Goal: Communication & Community: Share content

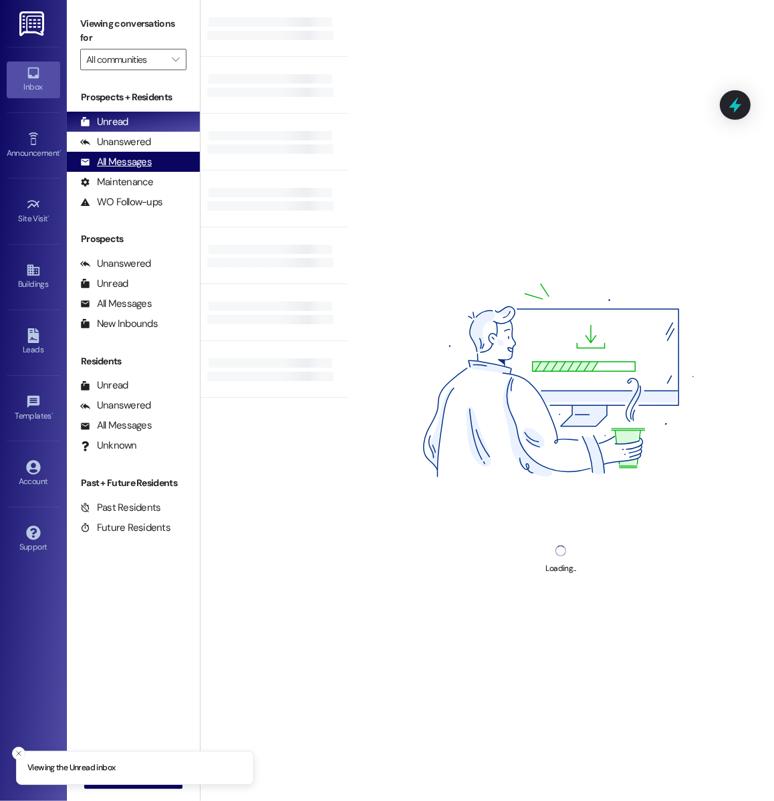
click at [154, 161] on div "All Messages (undefined)" at bounding box center [133, 162] width 133 height 20
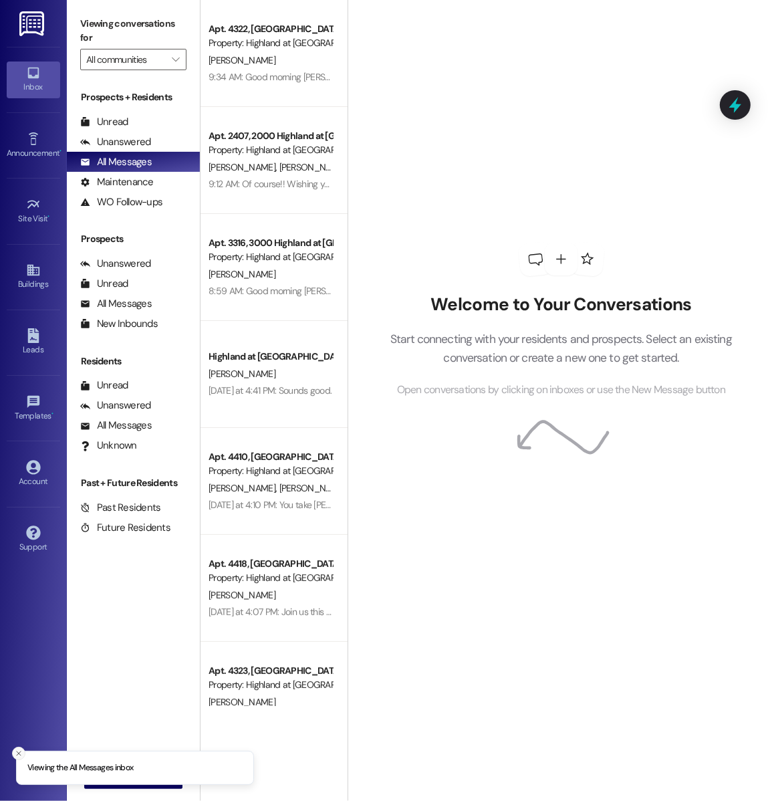
click at [21, 747] on button "Close toast" at bounding box center [18, 753] width 13 height 13
click at [95, 768] on button " New Message" at bounding box center [133, 777] width 99 height 21
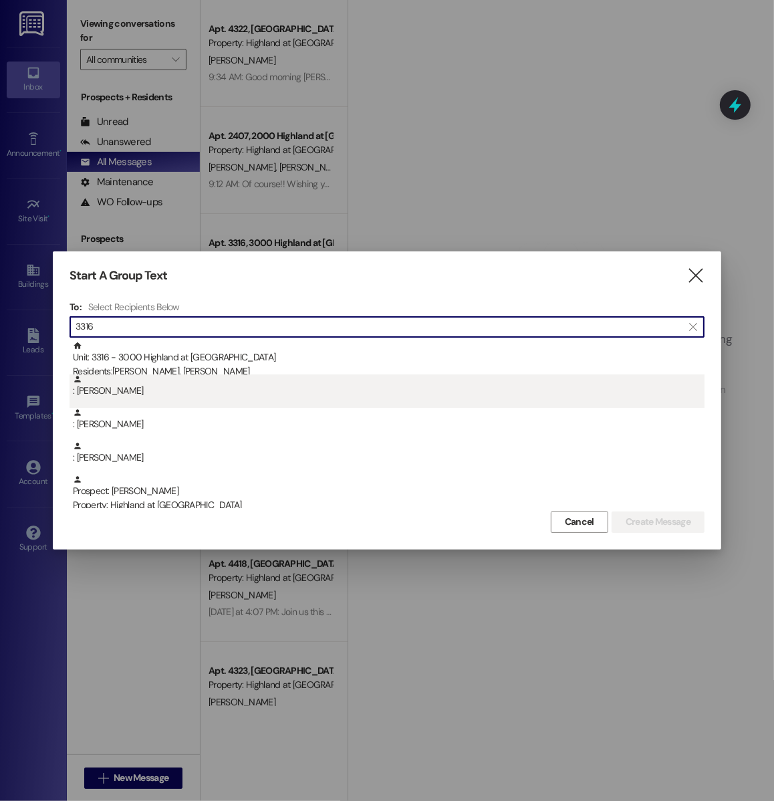
scroll to position [4, 0]
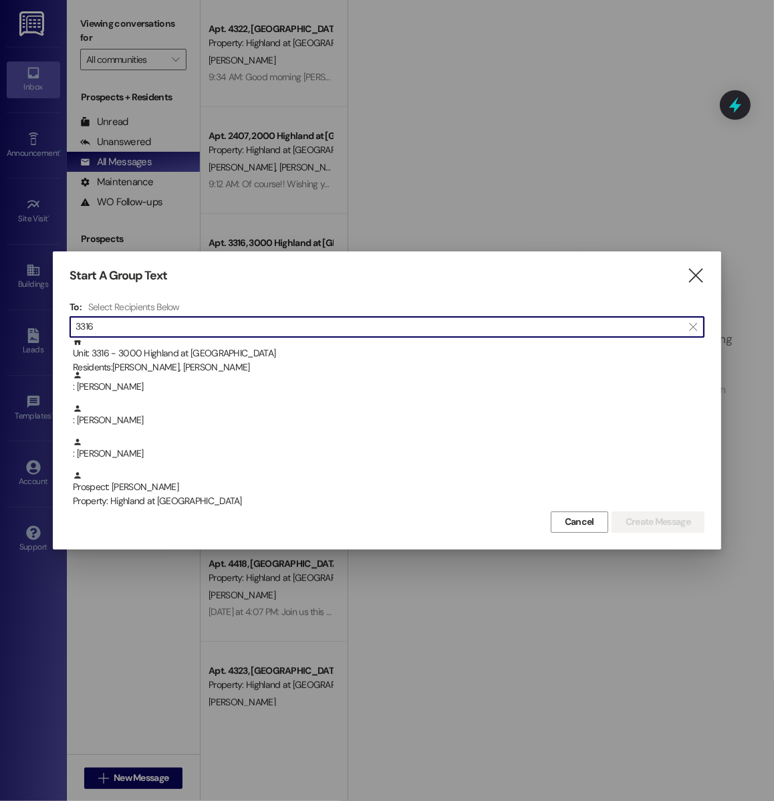
drag, startPoint x: 115, startPoint y: 322, endPoint x: 58, endPoint y: 322, distance: 56.8
click at [58, 322] on div "Start A Group Text  To: Select Recipients Below  3316  Unit: 3316 - 3000 Hig…" at bounding box center [387, 399] width 668 height 297
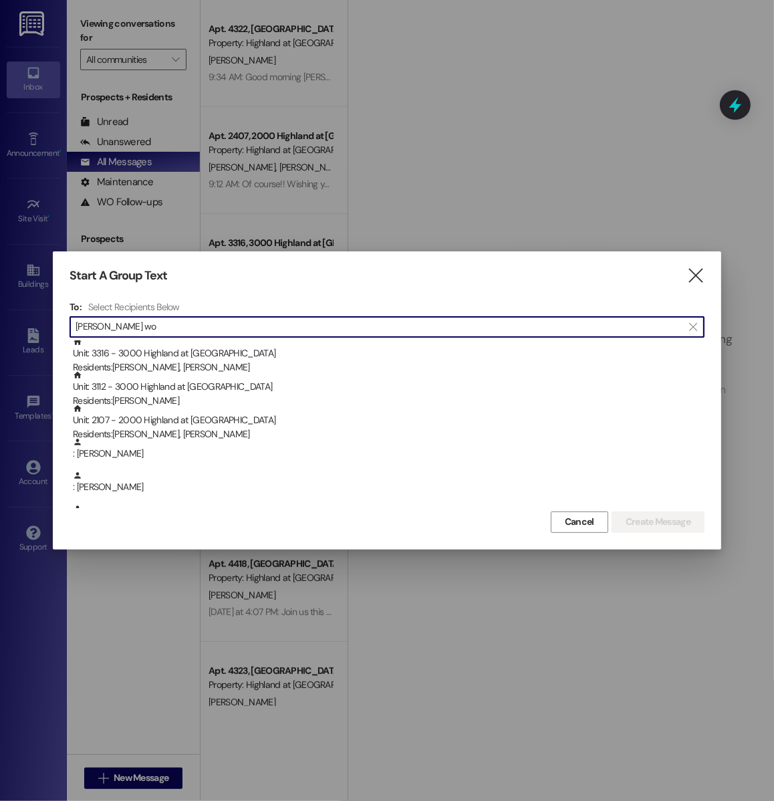
scroll to position [0, 0]
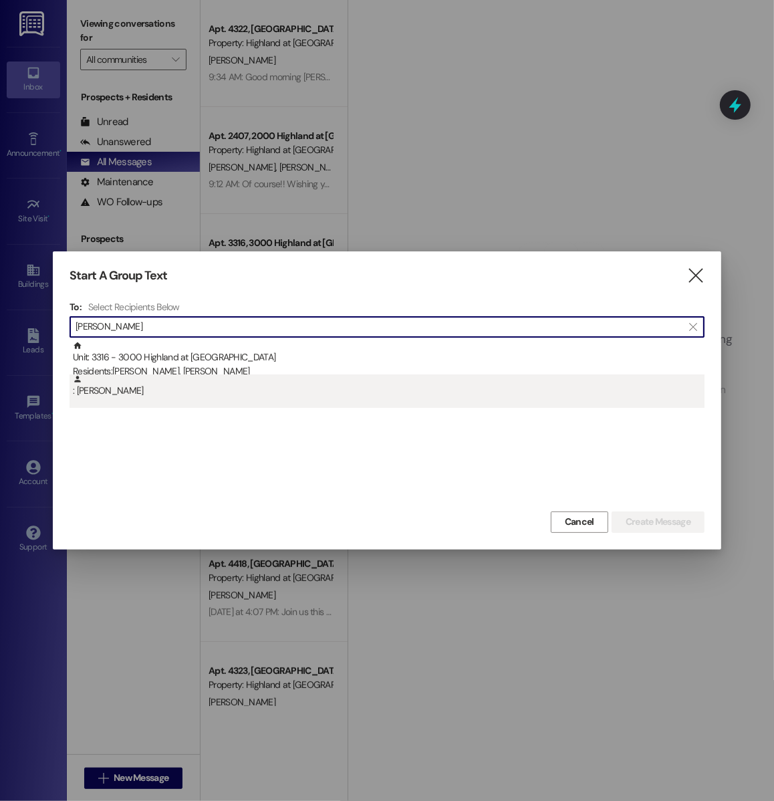
type input "[PERSON_NAME]"
click at [99, 394] on div ": Joseph Wood" at bounding box center [389, 385] width 632 height 23
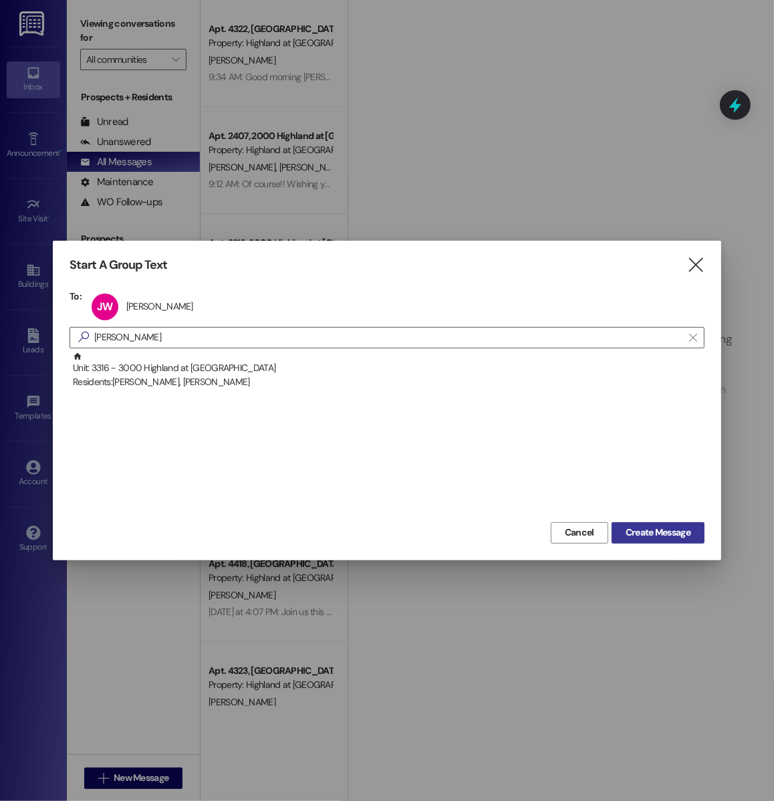
click at [642, 528] on span "Create Message" at bounding box center [658, 532] width 65 height 14
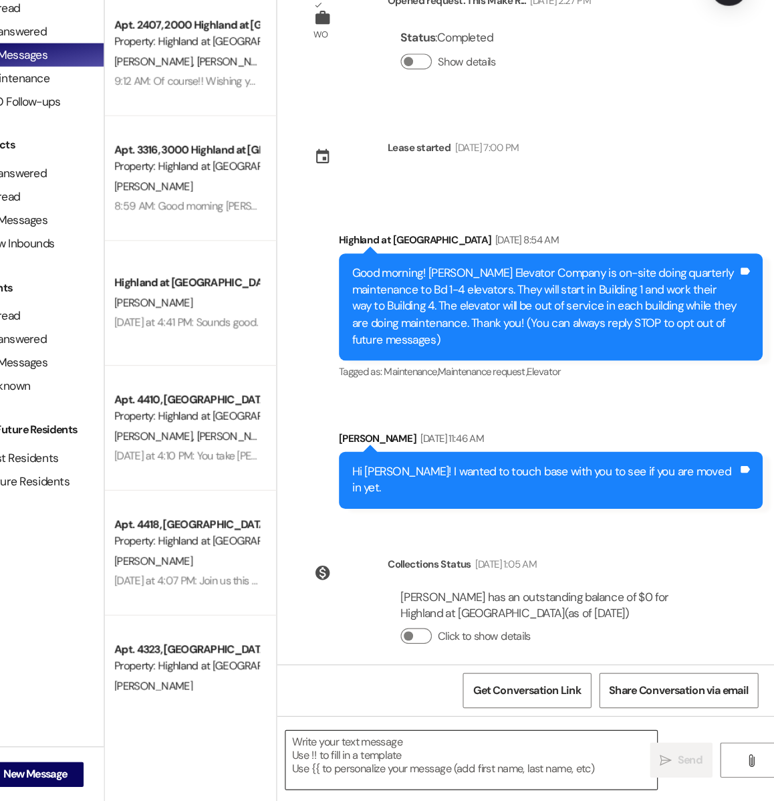
click at [408, 789] on textarea at bounding box center [515, 766] width 318 height 50
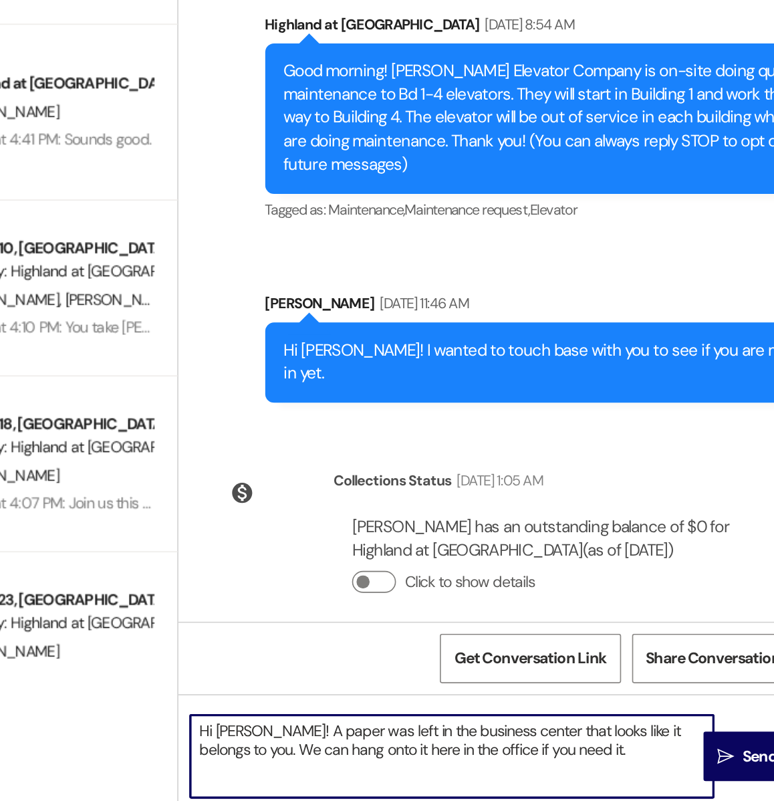
click at [378, 763] on textarea "Hi Joseph! A paper was left in the business center that looks like it belongs t…" at bounding box center [515, 766] width 318 height 50
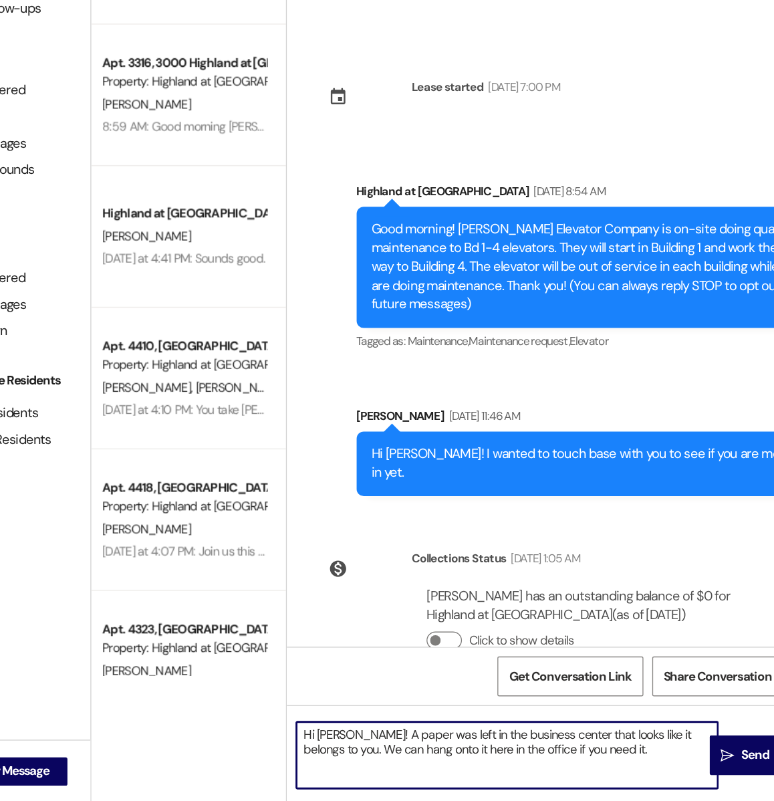
click at [611, 766] on textarea "Hi Joseph! A paper was left in the business center that looks like it belongs t…" at bounding box center [515, 766] width 318 height 50
type textarea "Hi Joseph! A paper was left in the business center that looks like it belongs t…"
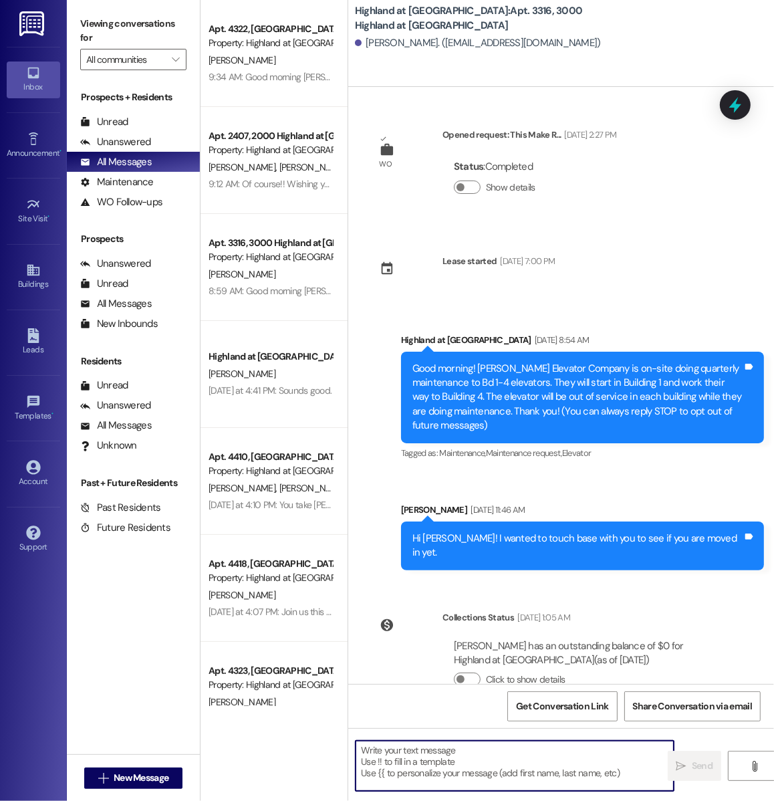
scroll to position [141, 0]
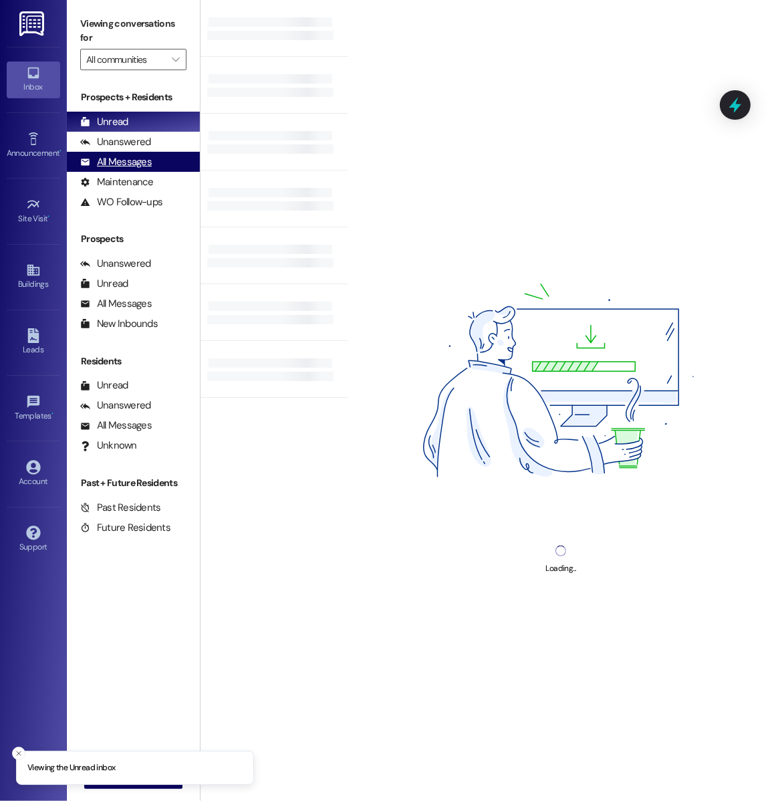
click at [160, 166] on div "All Messages (undefined)" at bounding box center [133, 162] width 133 height 20
click at [172, 152] on div "All Messages (undefined)" at bounding box center [133, 162] width 133 height 20
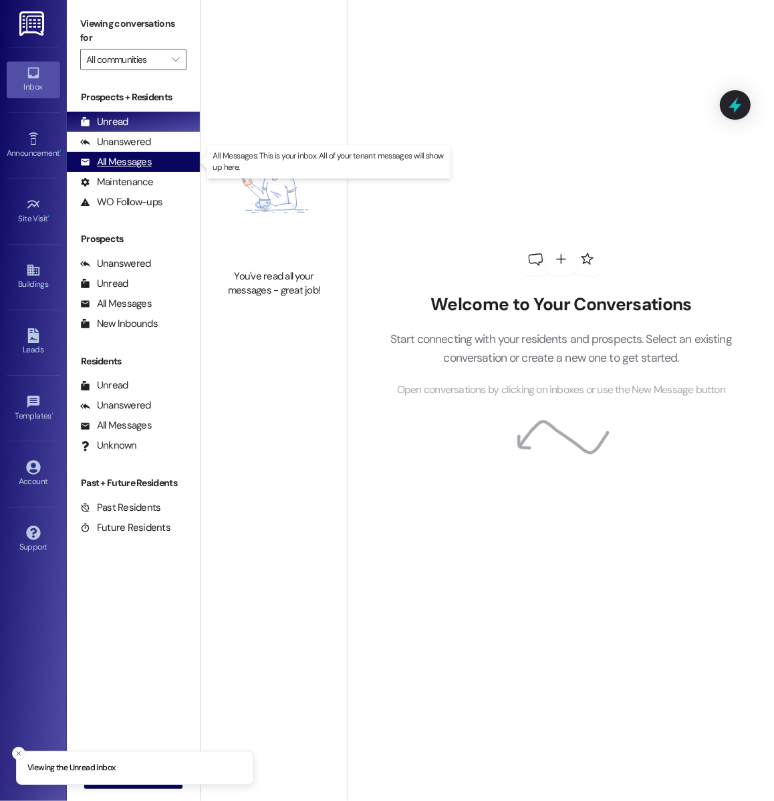
click at [174, 167] on div "All Messages (undefined)" at bounding box center [133, 162] width 133 height 20
